Goal: Information Seeking & Learning: Learn about a topic

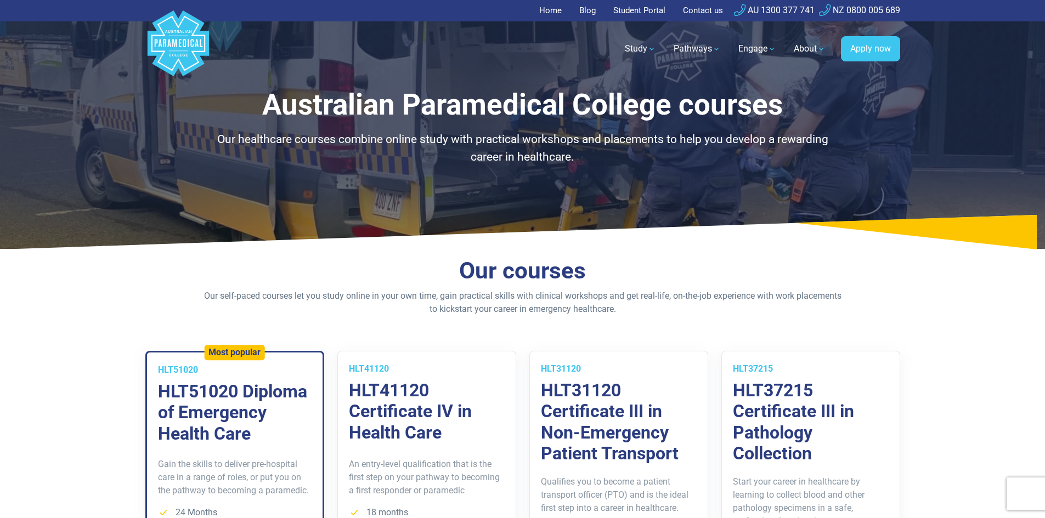
click at [545, 5] on link "Home" at bounding box center [553, 10] width 29 height 21
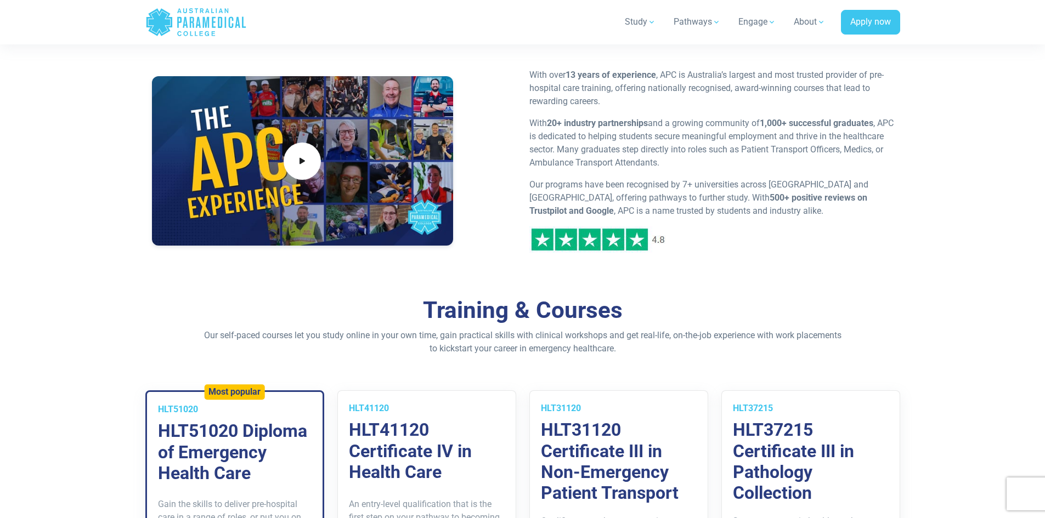
scroll to position [658, 0]
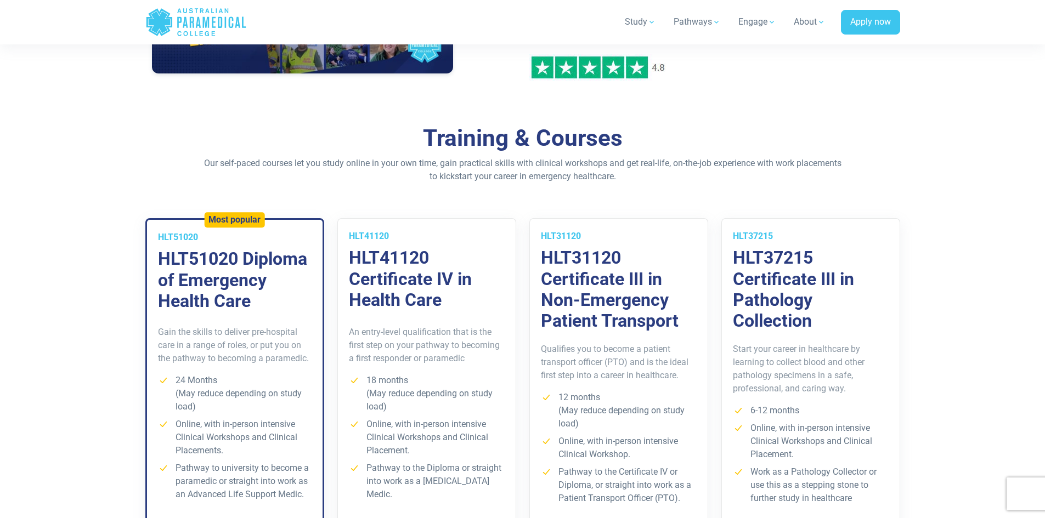
click at [272, 259] on h3 "HLT51020 Diploma of Emergency Health Care" at bounding box center [235, 279] width 154 height 63
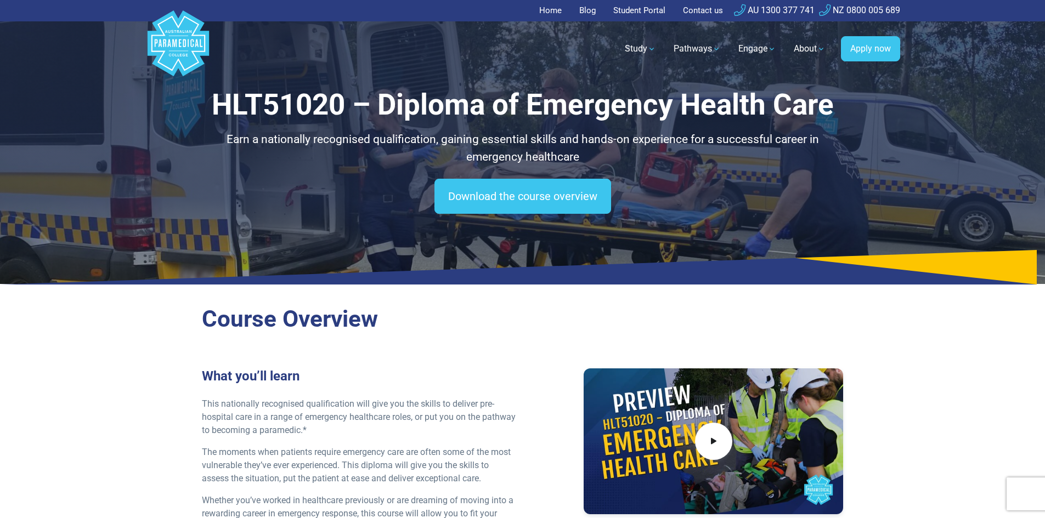
click at [644, 12] on link "Student Portal" at bounding box center [639, 10] width 65 height 21
